Goal: Task Accomplishment & Management: Manage account settings

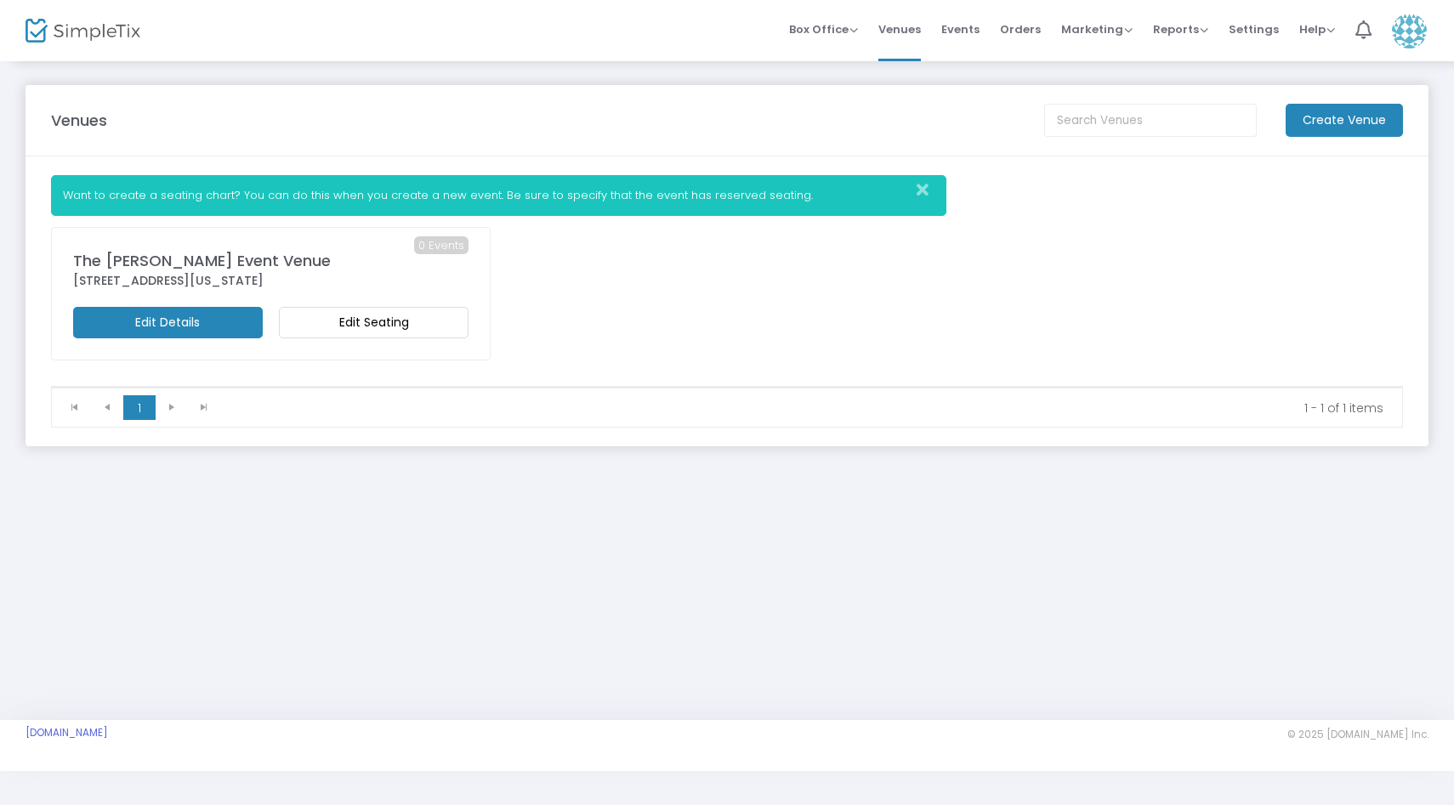
click at [364, 324] on m-button "Edit Seating" at bounding box center [374, 322] width 190 height 31
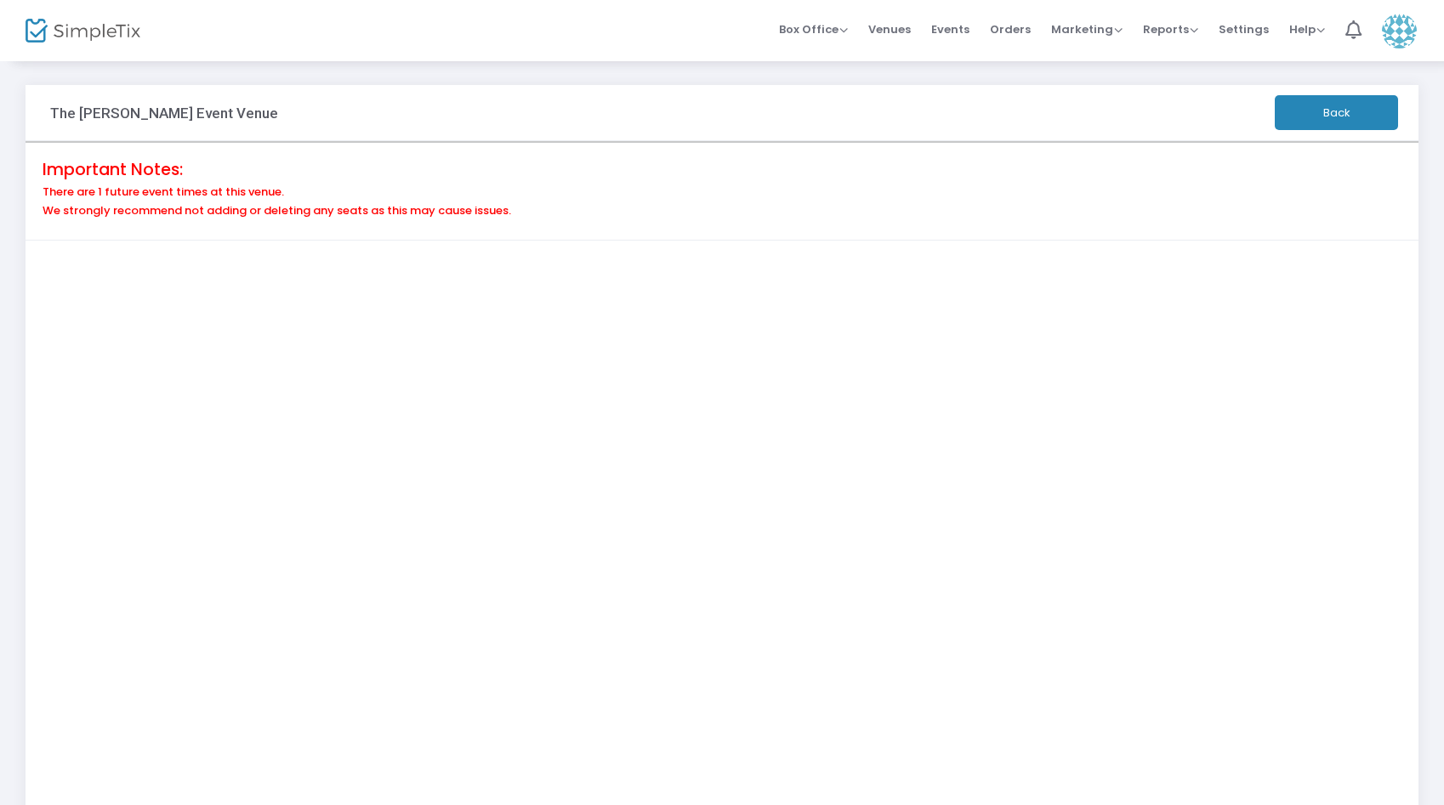
click at [1037, 168] on h4 "Important Notes:" at bounding box center [722, 170] width 1359 height 20
click at [955, 31] on span "Events" at bounding box center [950, 29] width 38 height 43
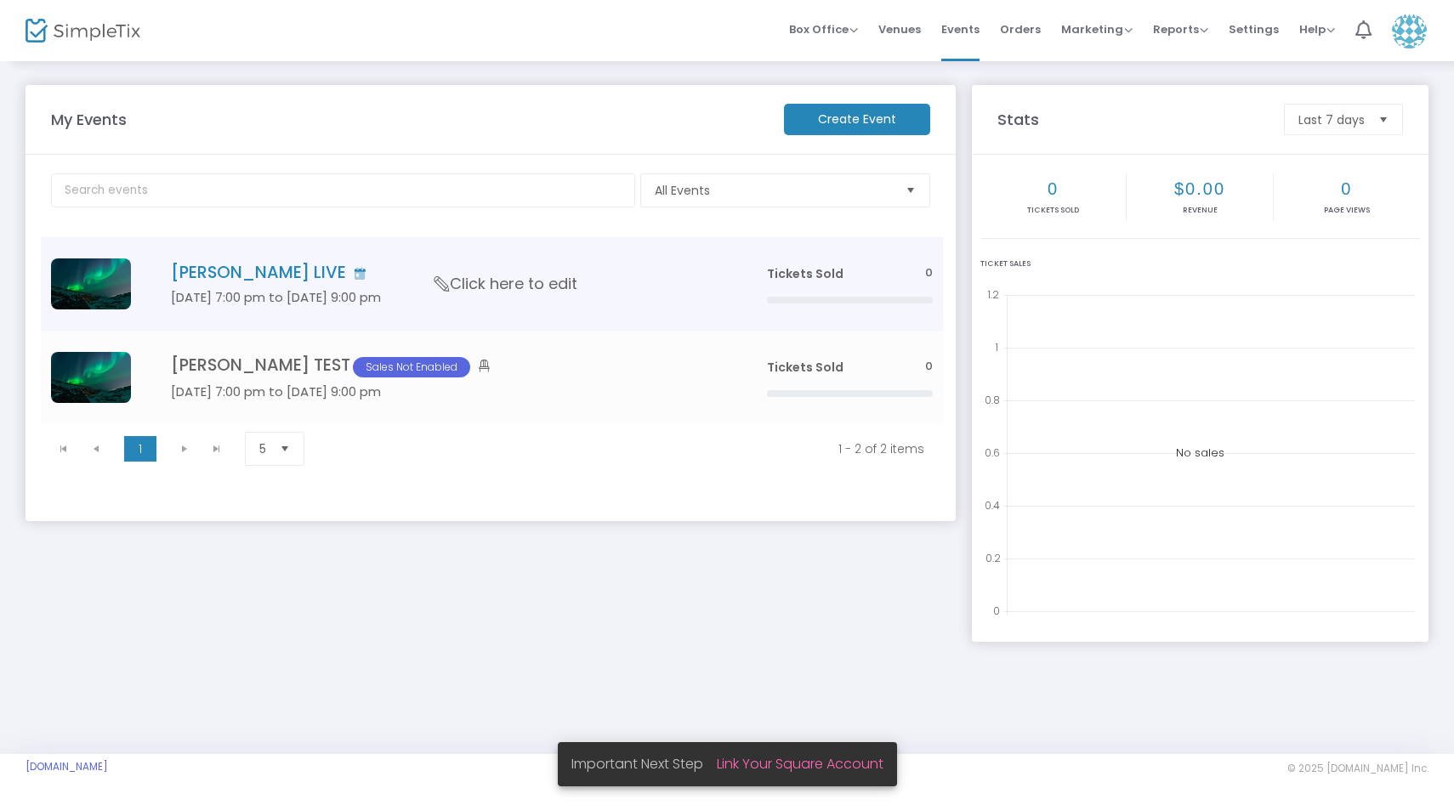
click at [399, 269] on h4 "[PERSON_NAME] LIVE" at bounding box center [443, 273] width 545 height 20
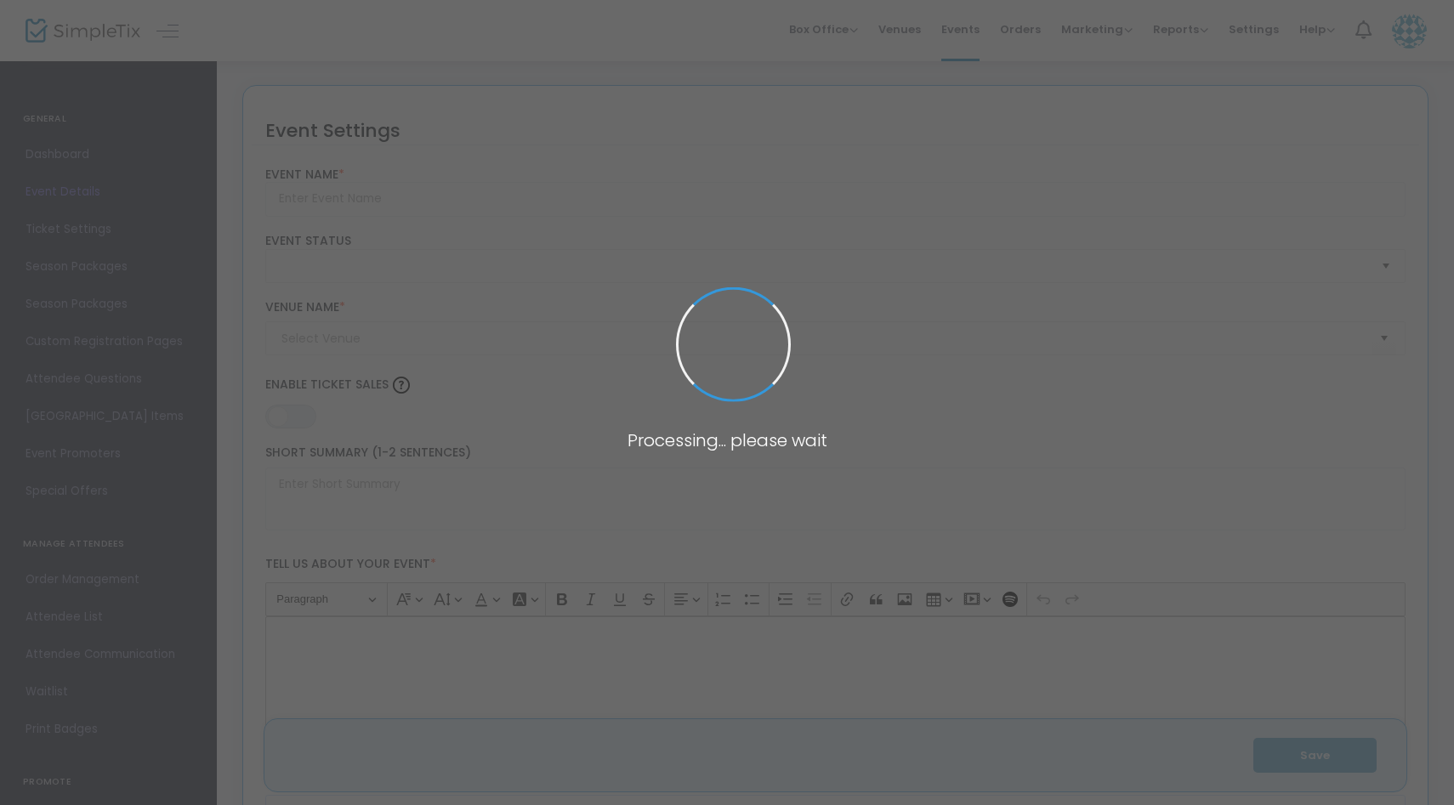
type input "[PERSON_NAME] LIVE"
type textarea "[PERSON_NAME] LIVE Get ready for an unforgettable evening of acoustic music wit…"
type input "Buy Tickets"
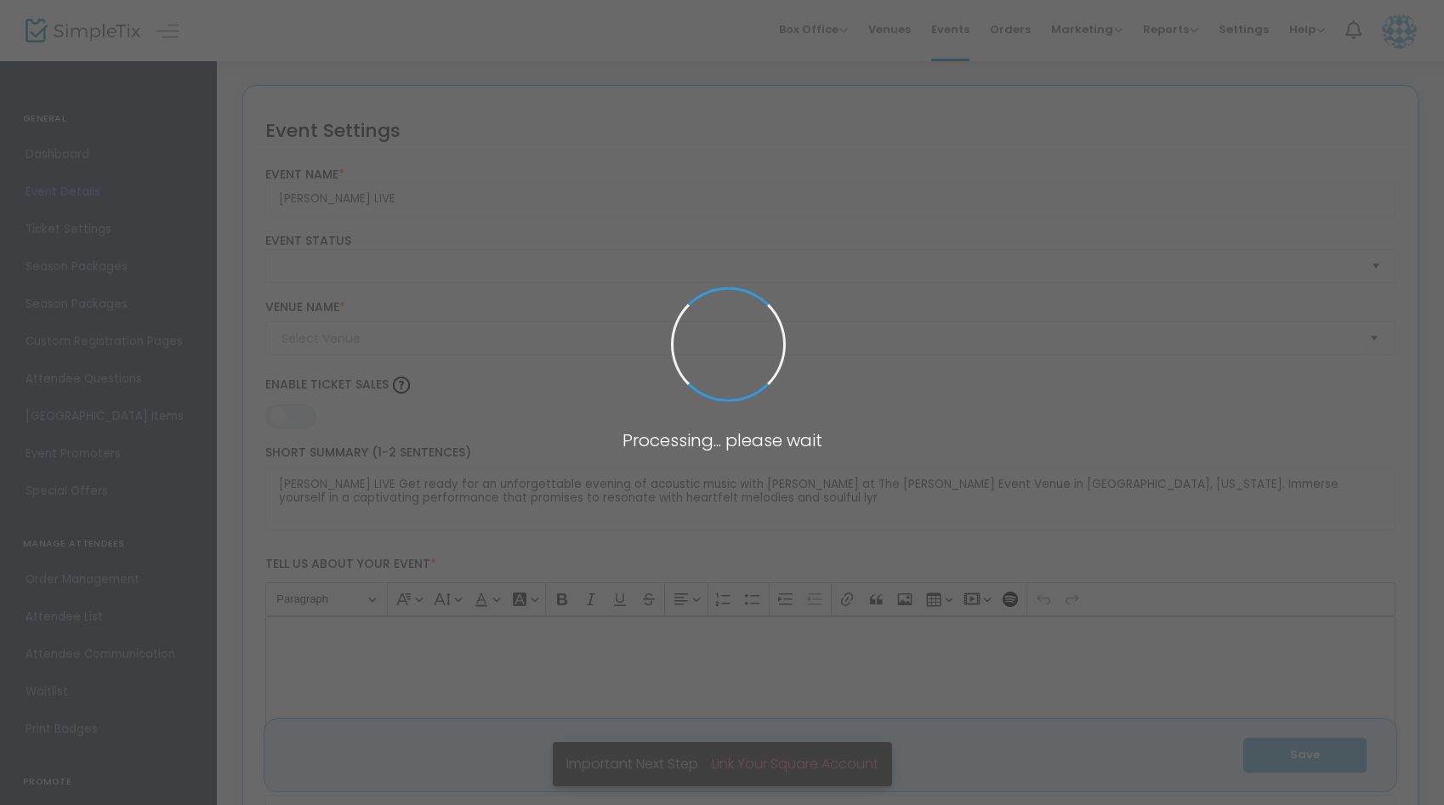
type input "The [PERSON_NAME] Event Venue"
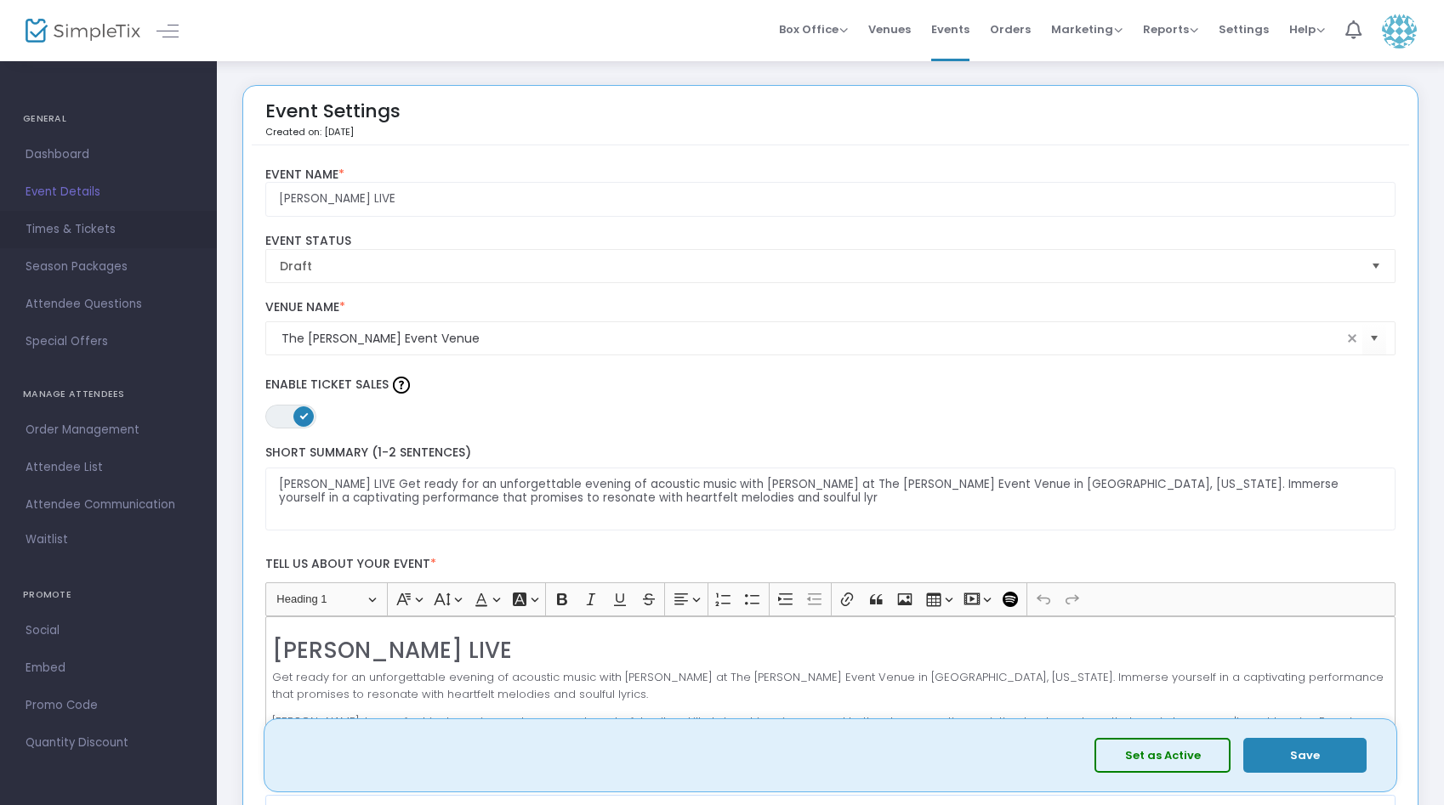
click at [99, 229] on span "Times & Tickets" at bounding box center [109, 230] width 166 height 22
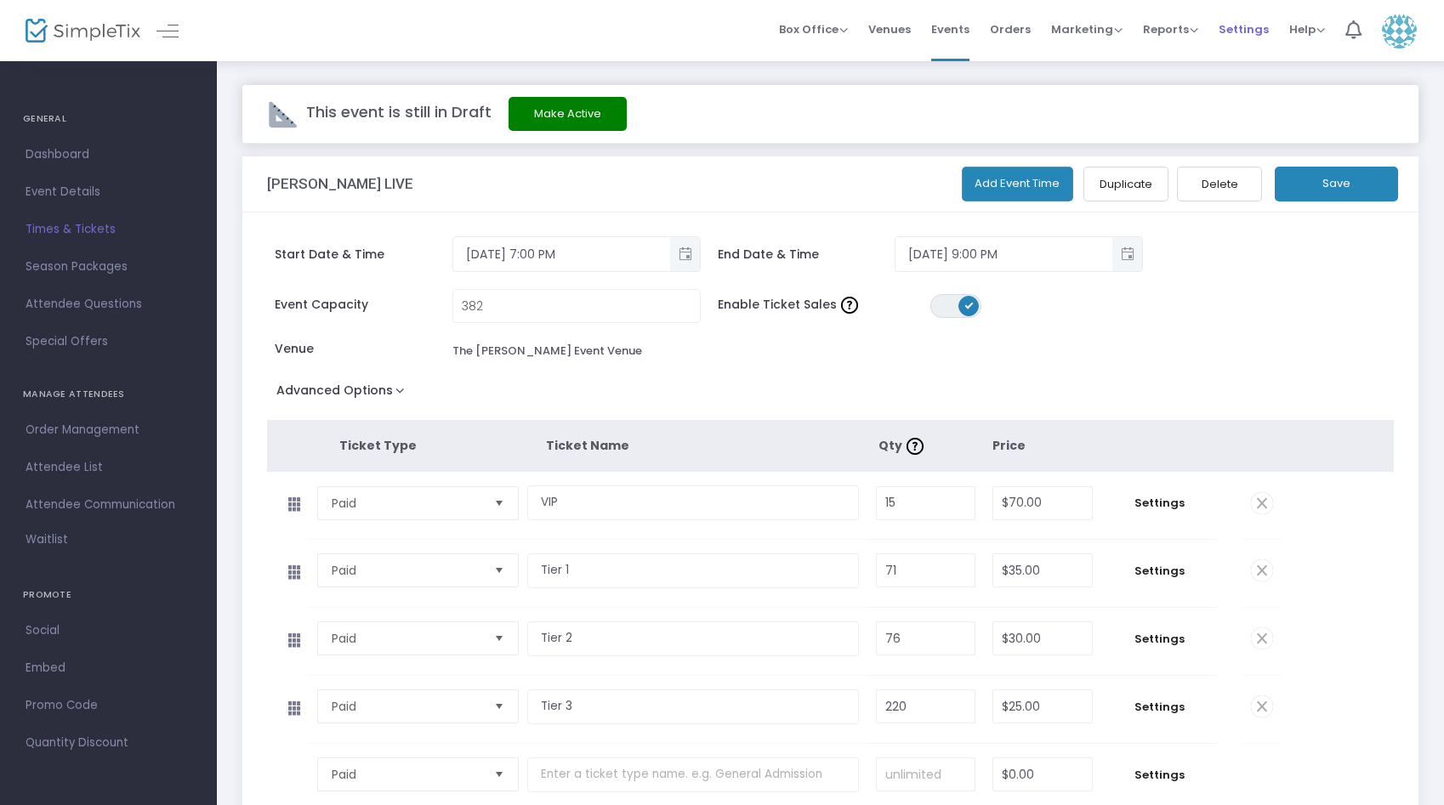
click at [1240, 31] on span "Settings" at bounding box center [1244, 29] width 50 height 43
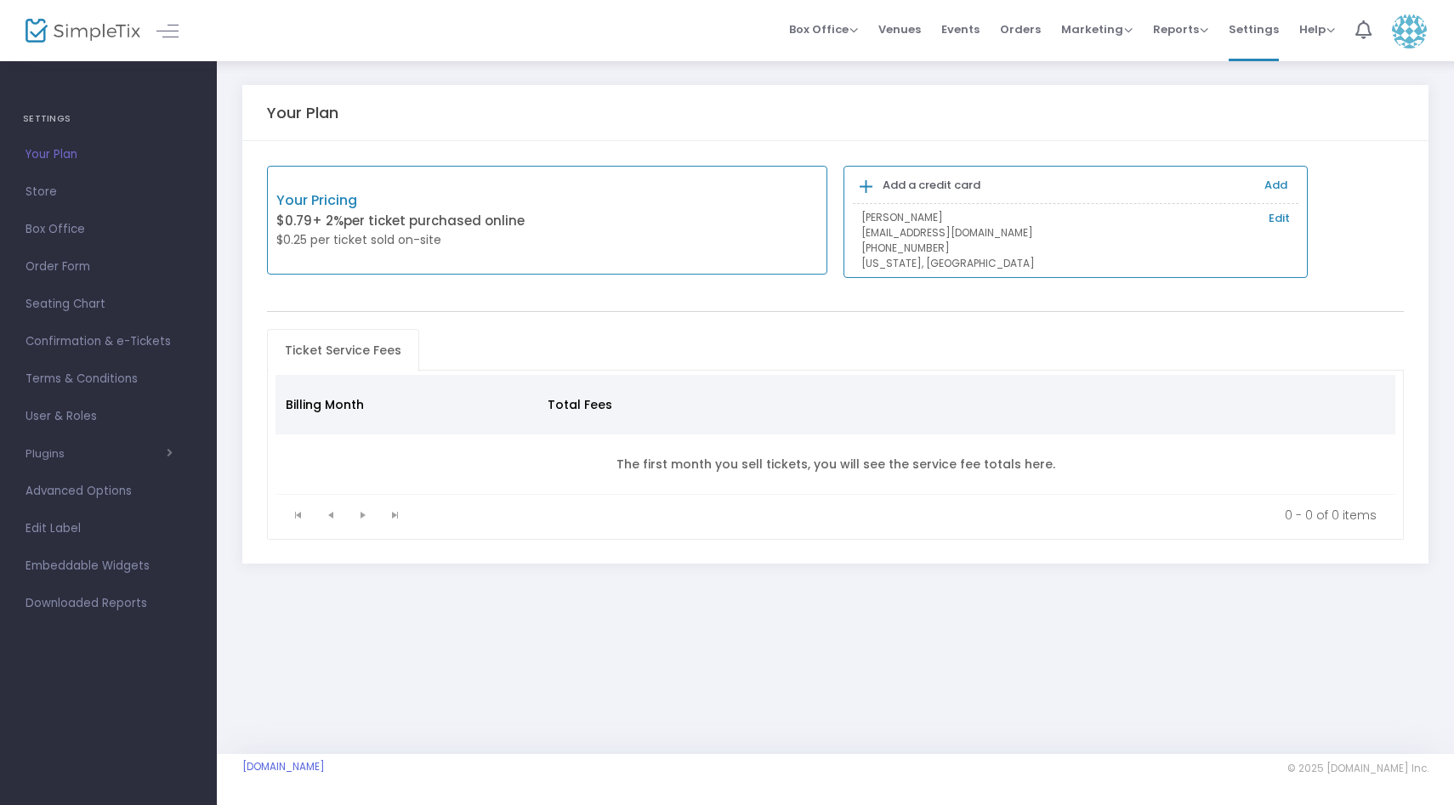
click at [866, 192] on icon at bounding box center [866, 187] width 13 height 17
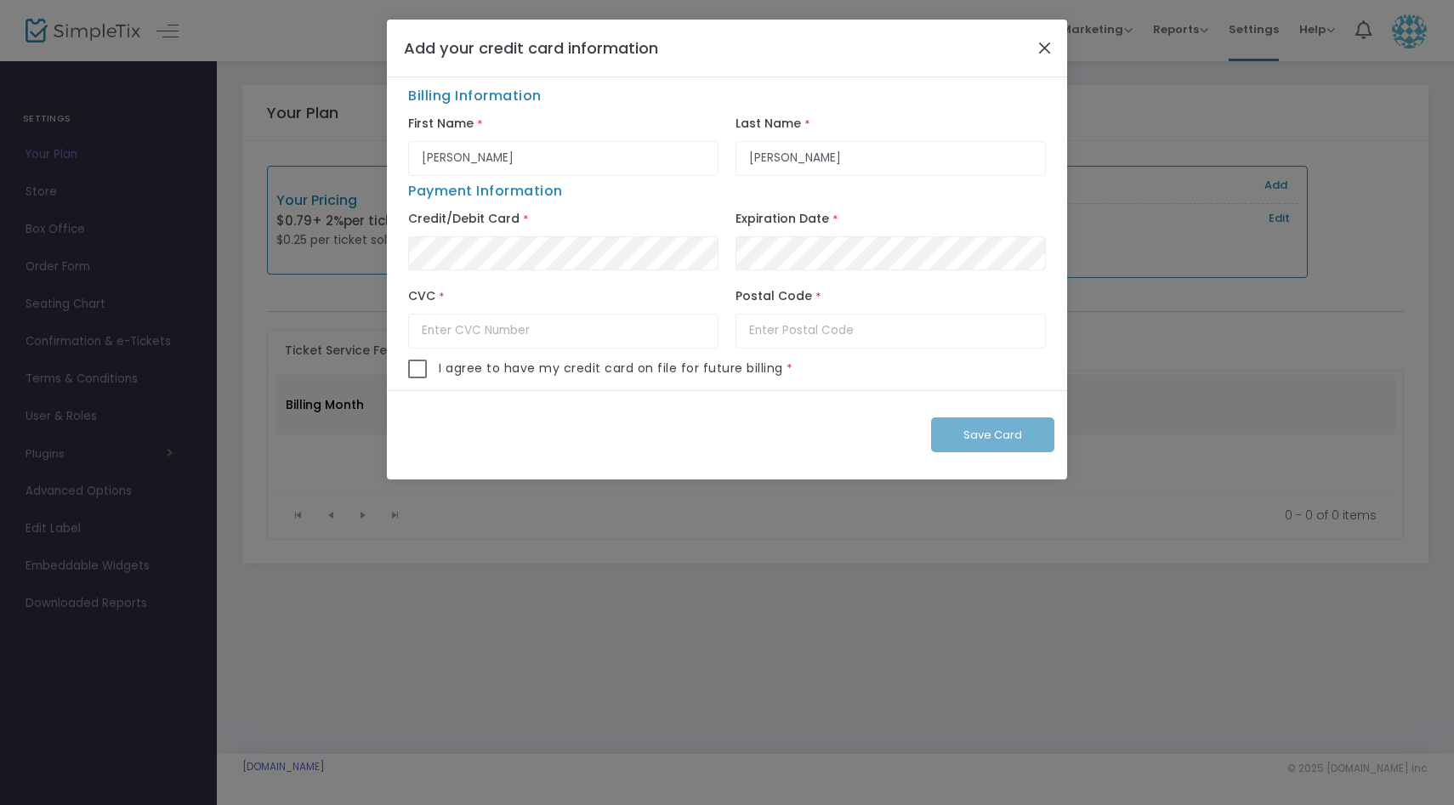
click at [1039, 48] on button "Close" at bounding box center [1045, 48] width 22 height 22
